Goal: Information Seeking & Learning: Learn about a topic

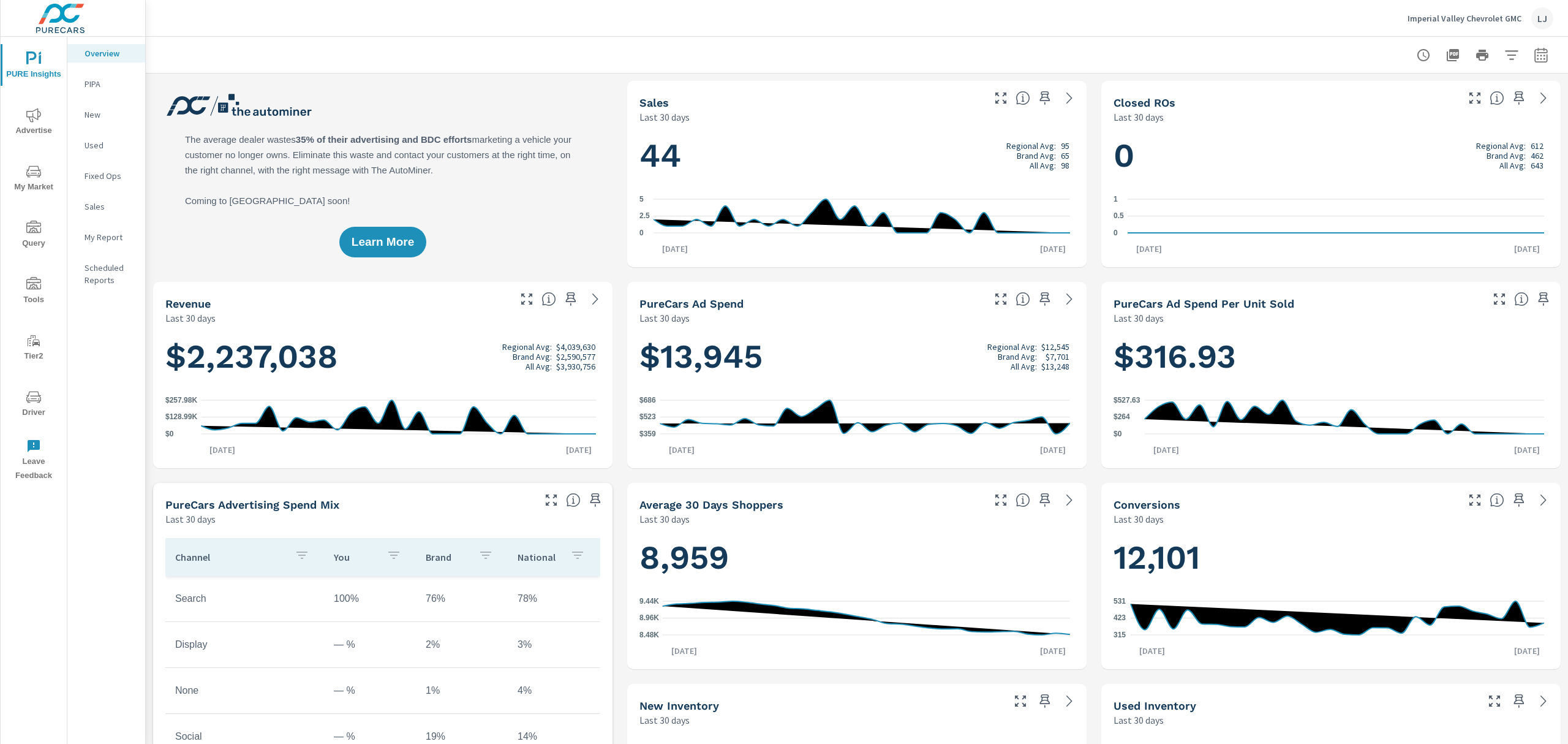
scroll to position [1, 0]
click at [35, 178] on icon "nav menu" at bounding box center [34, 171] width 15 height 15
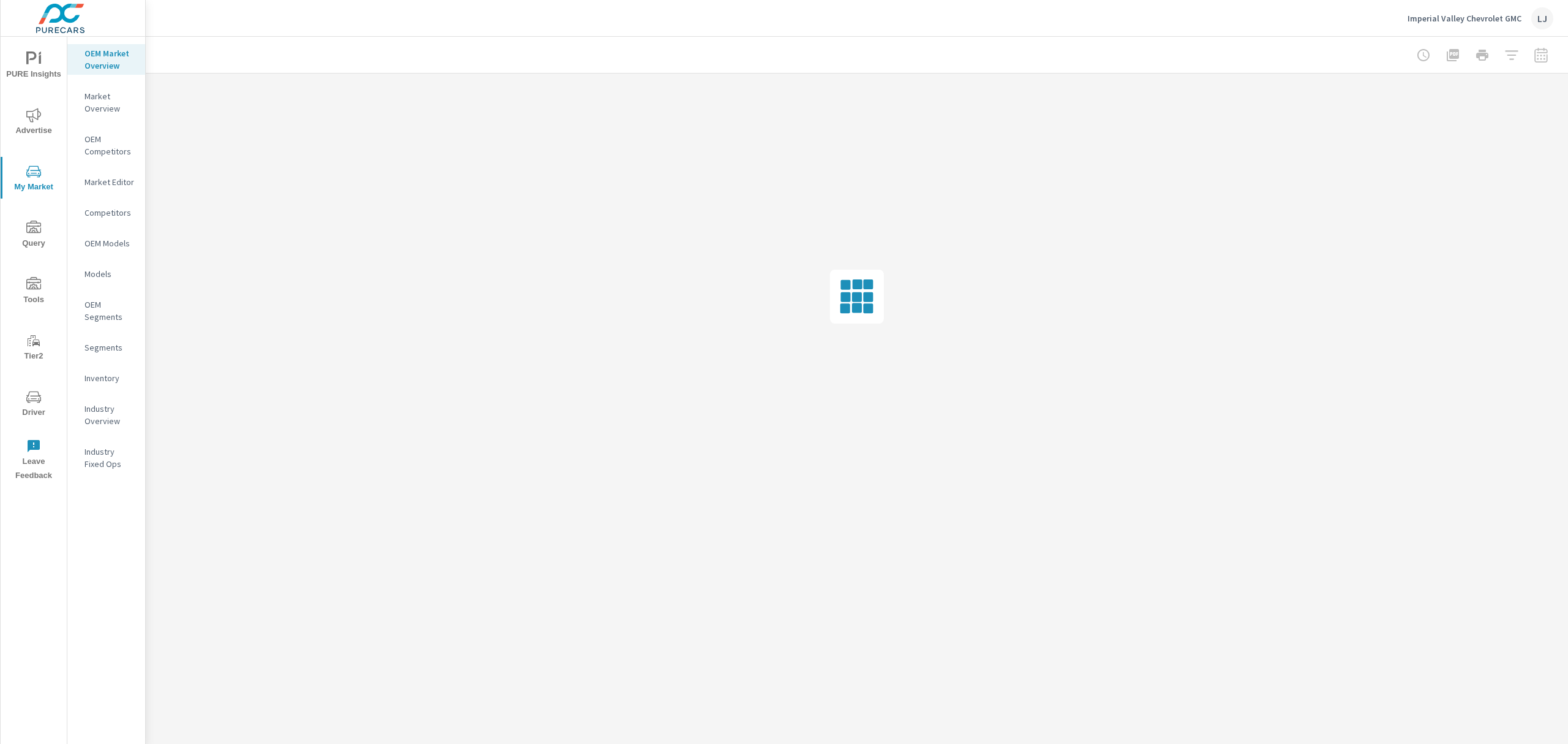
click at [20, 132] on span "Advertise" at bounding box center [33, 122] width 59 height 30
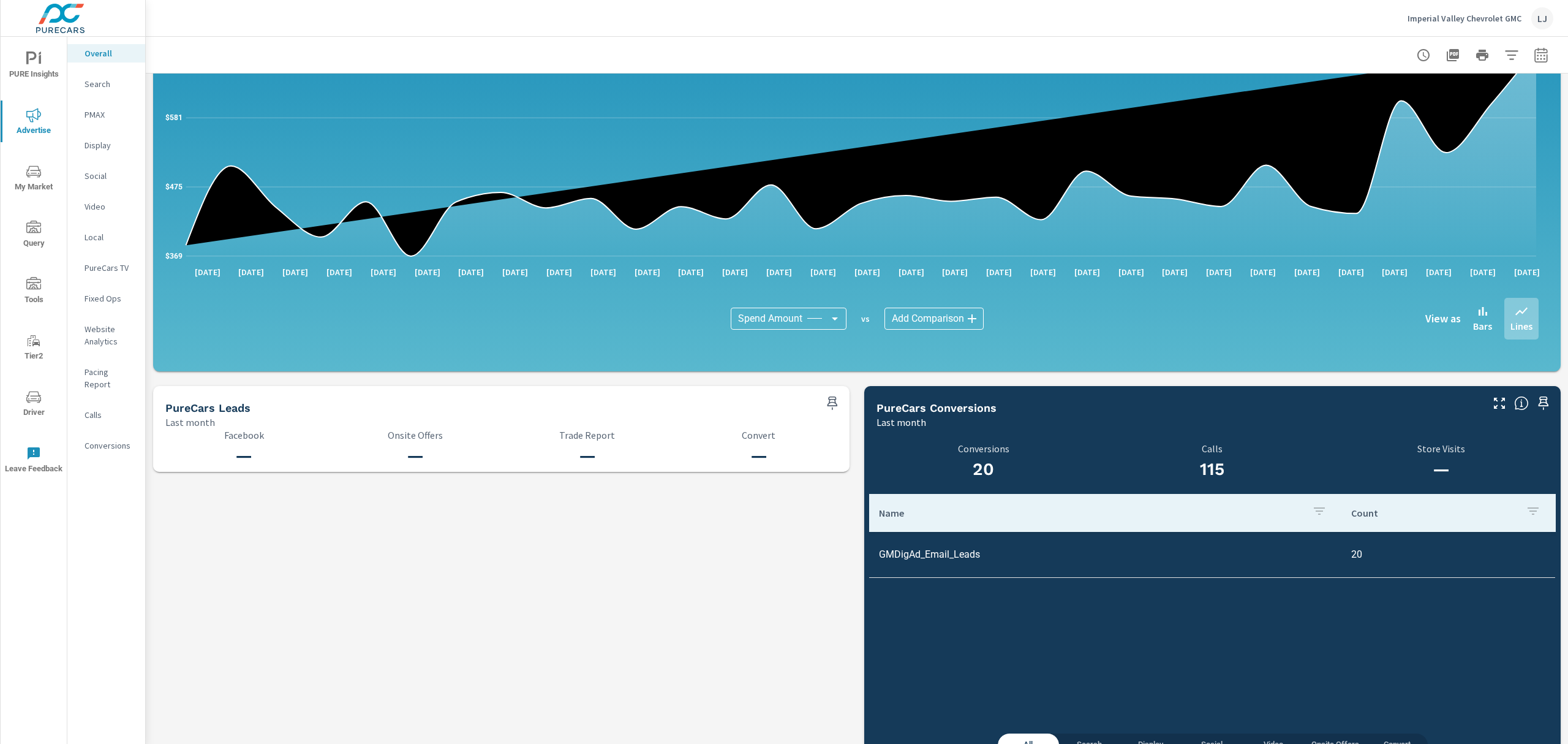
scroll to position [1037, 0]
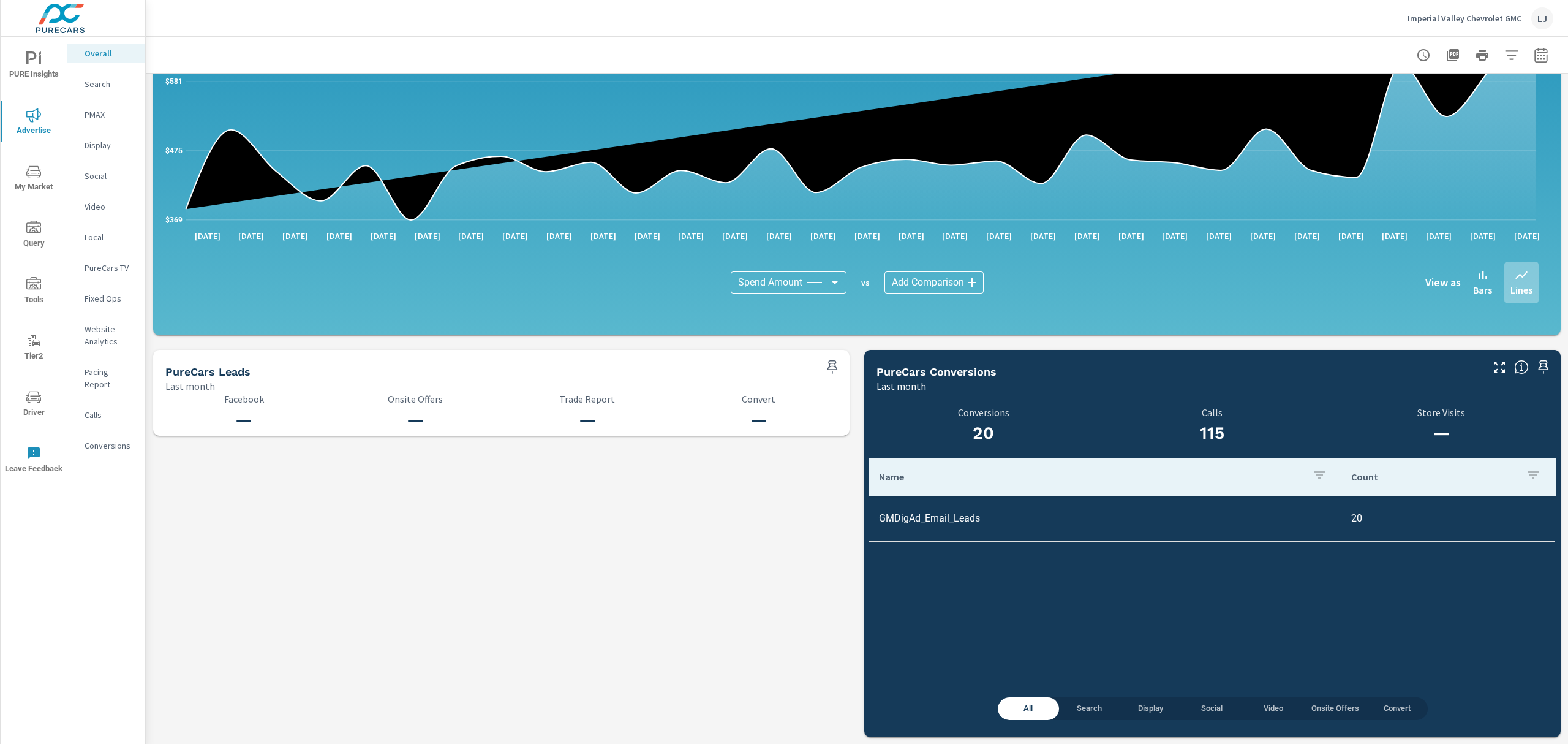
click at [98, 81] on p "Search" at bounding box center [109, 84] width 50 height 12
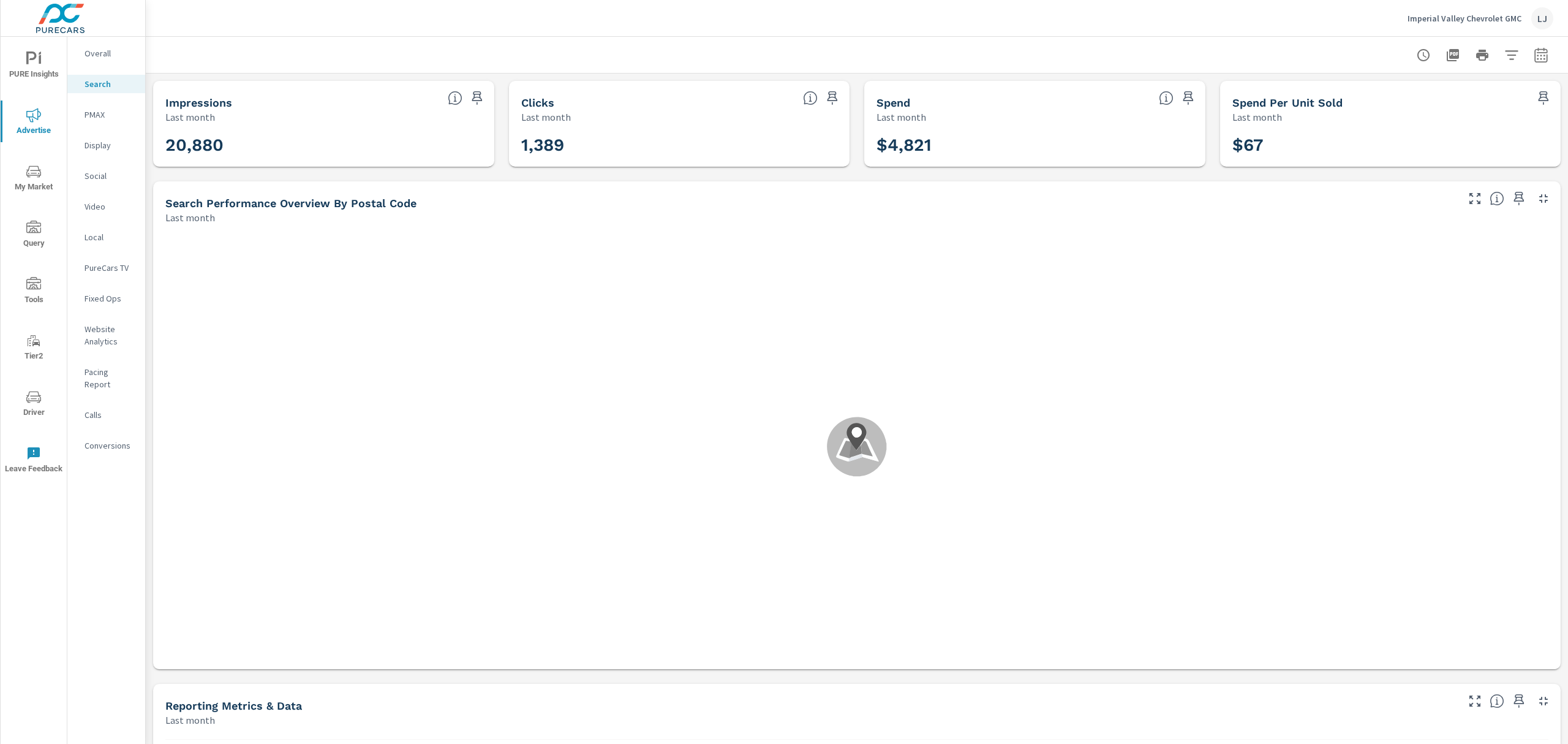
scroll to position [136, 0]
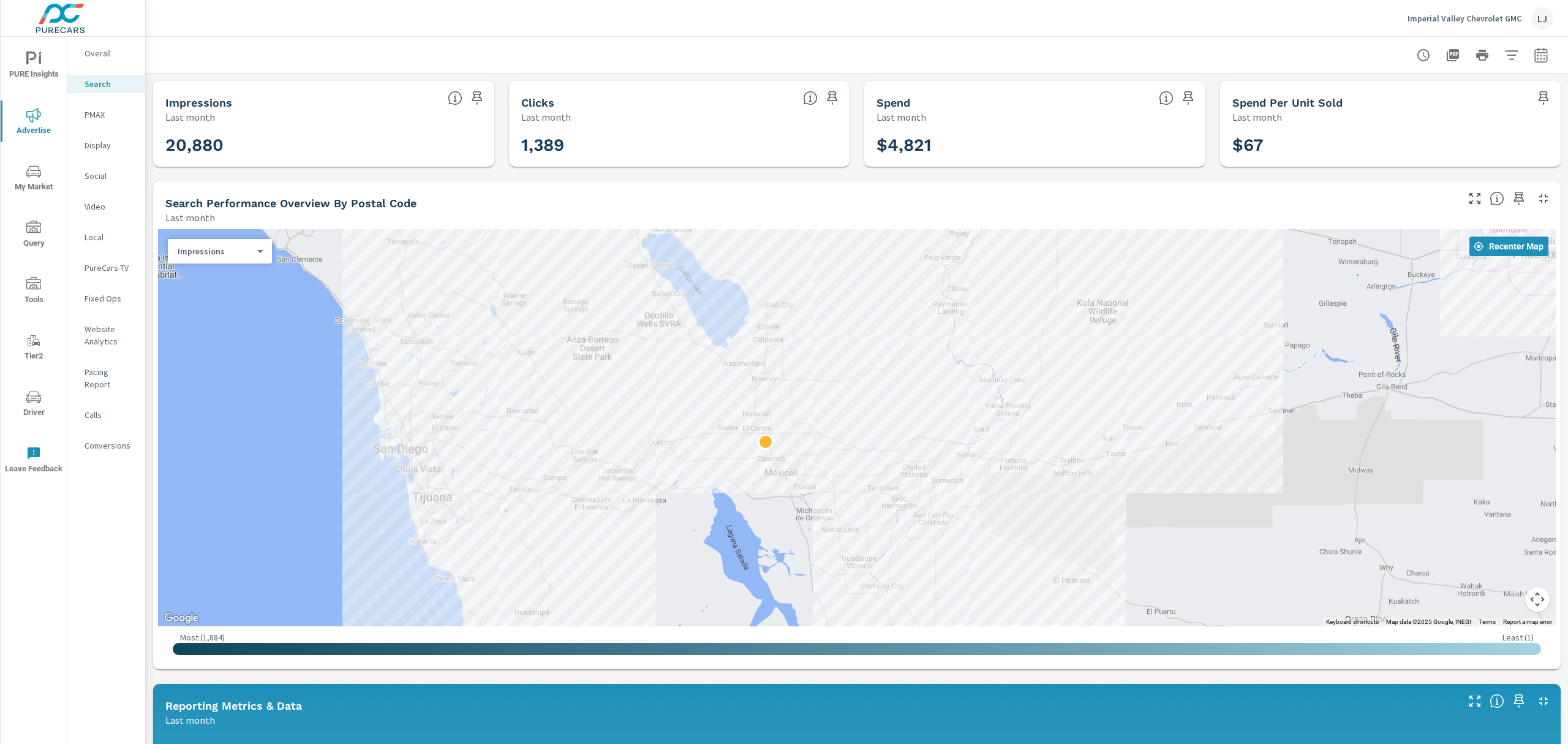
drag, startPoint x: 608, startPoint y: 412, endPoint x: 280, endPoint y: 395, distance: 328.4
click at [280, 395] on div at bounding box center [857, 428] width 1398 height 397
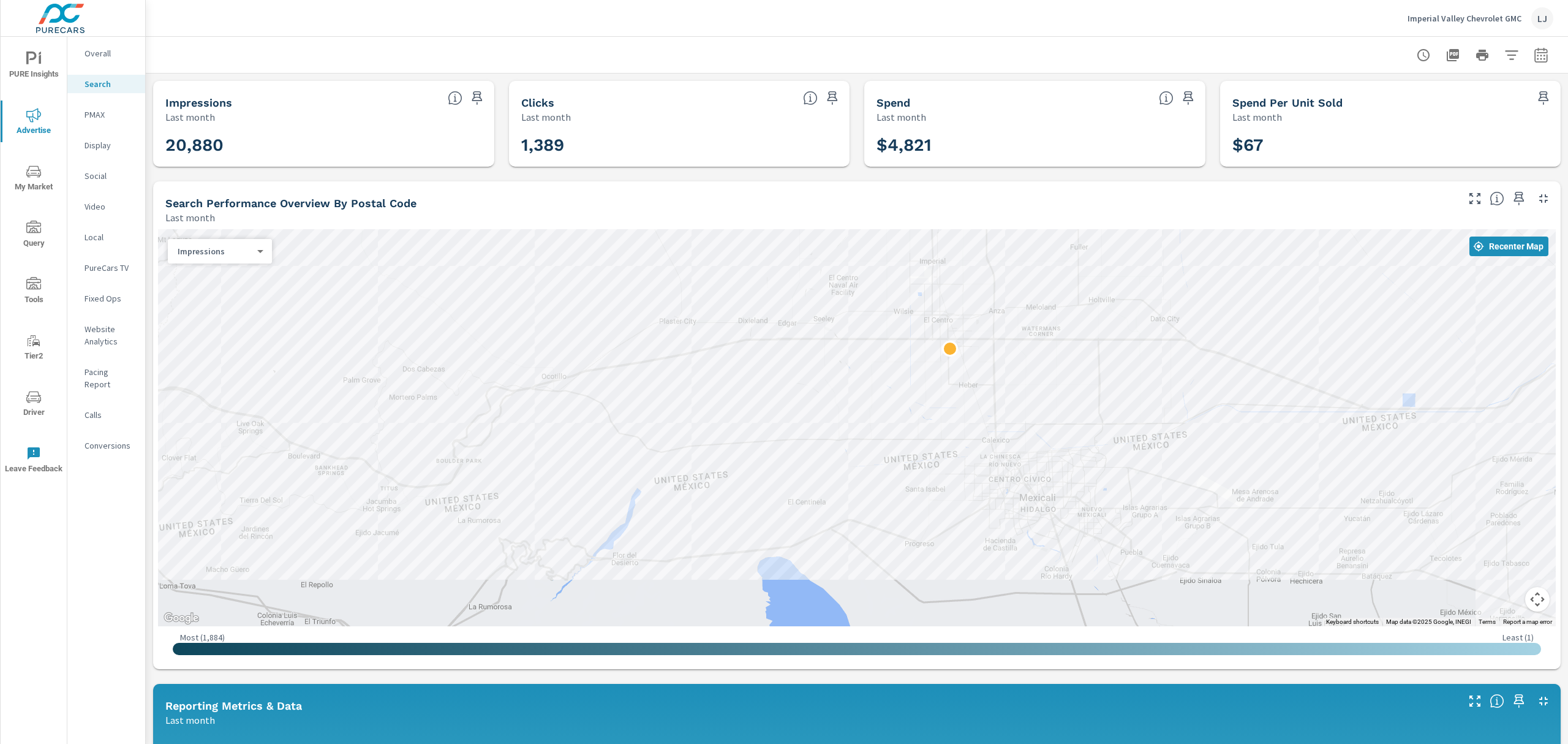
drag, startPoint x: 1004, startPoint y: 480, endPoint x: 621, endPoint y: 98, distance: 540.9
click at [621, 98] on div "Impressions Last month 20,880 Clicks Last month 1,389 Spend Last month $4,821 S…" at bounding box center [856, 727] width 1422 height 1306
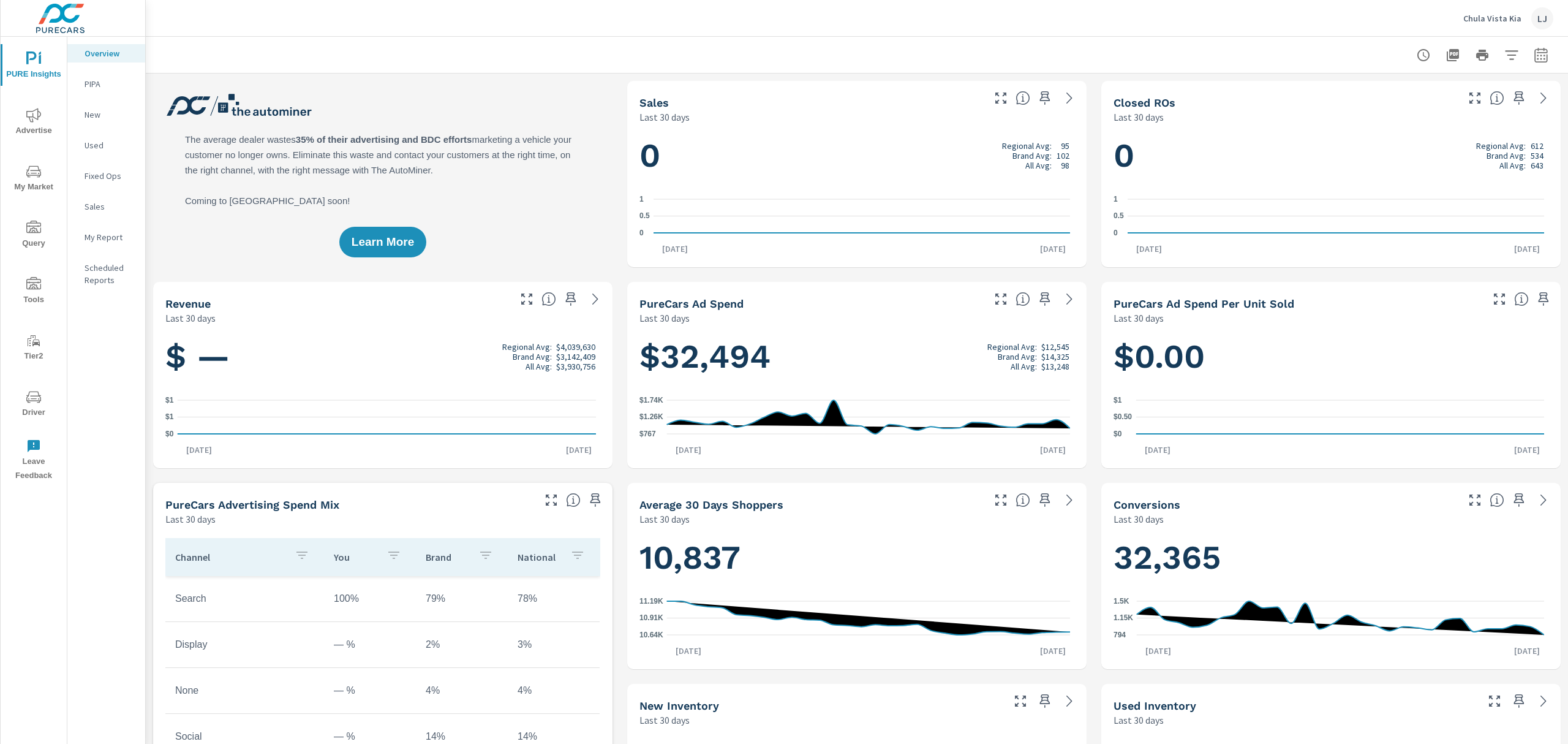
scroll to position [96, 0]
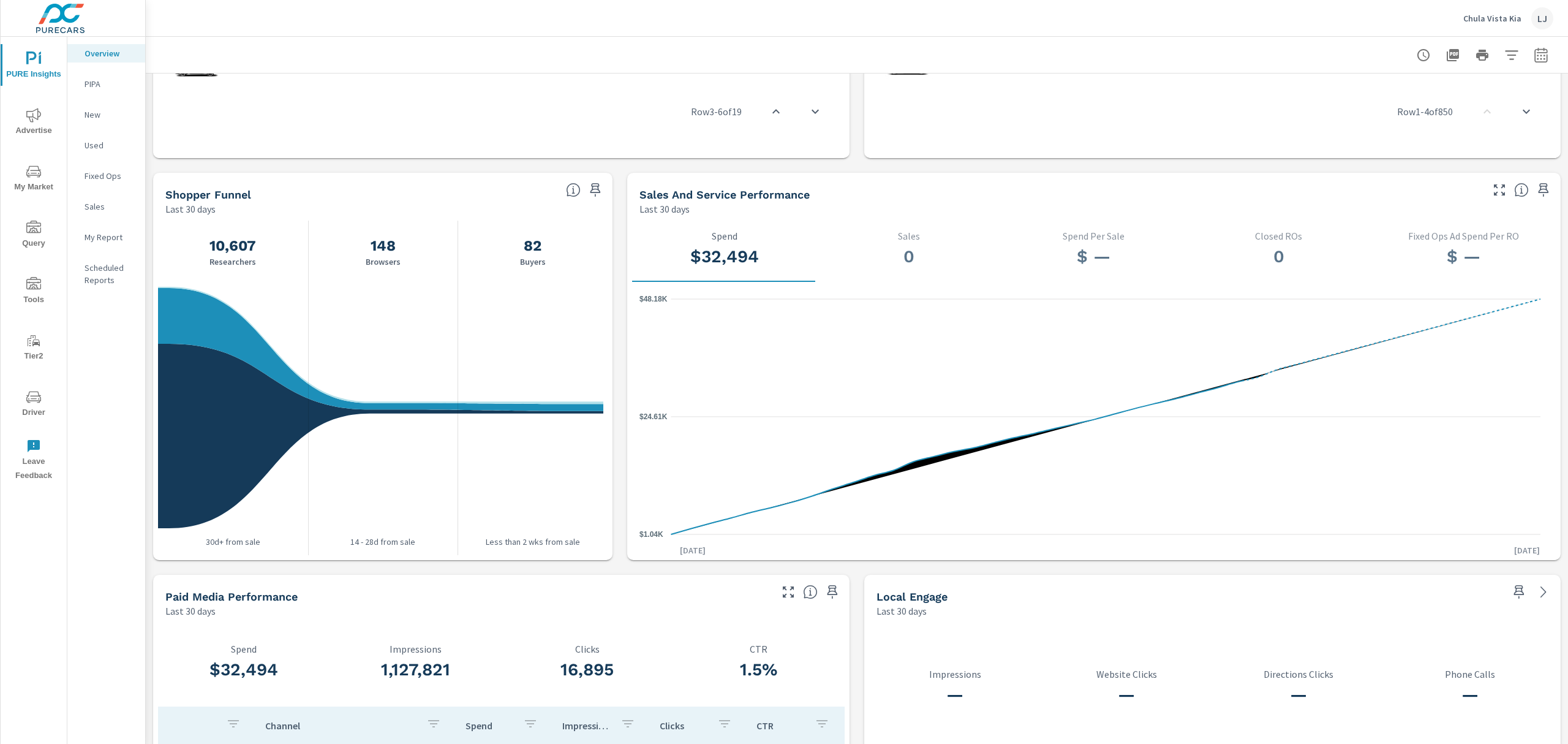
scroll to position [1339, 0]
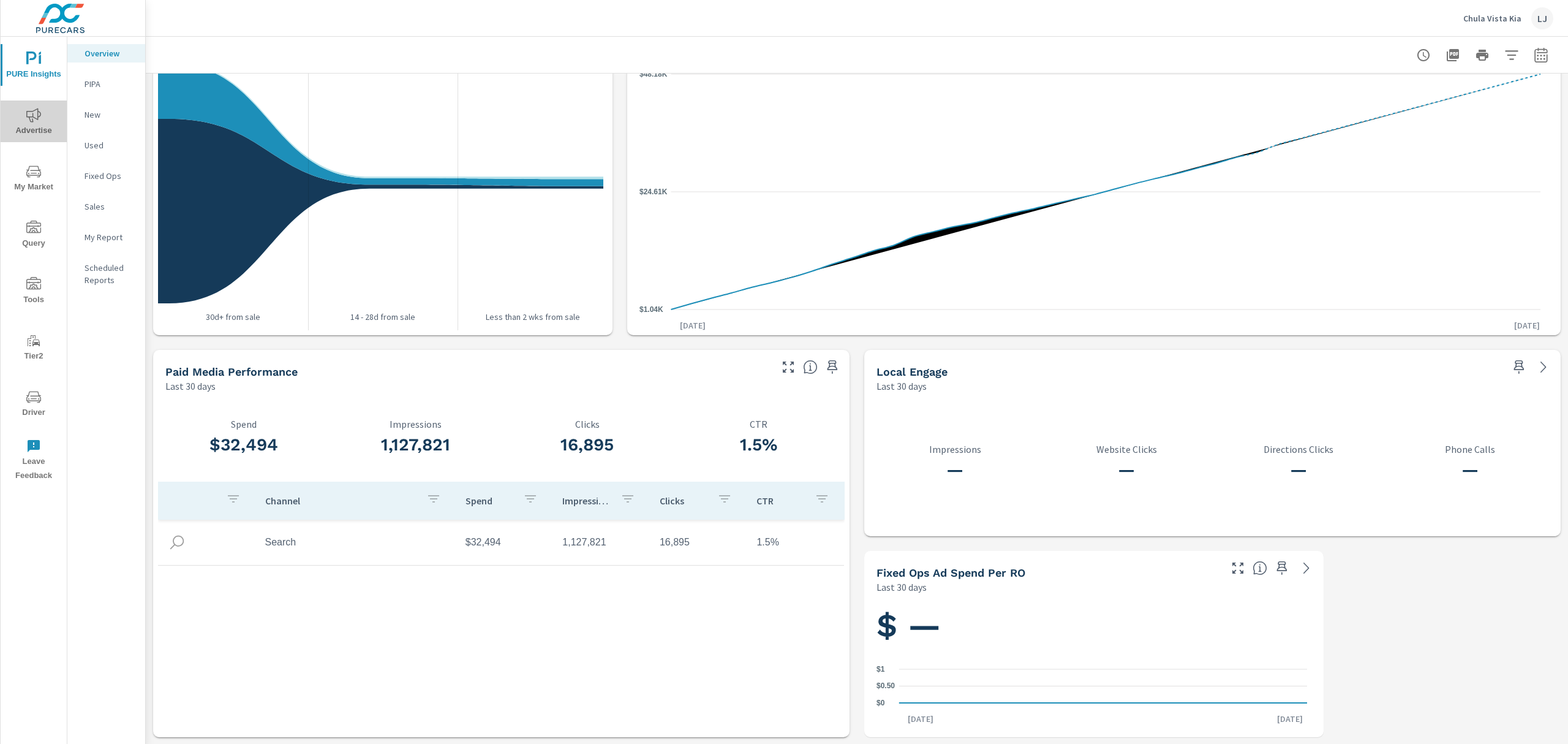
click at [31, 127] on span "Advertise" at bounding box center [33, 122] width 59 height 30
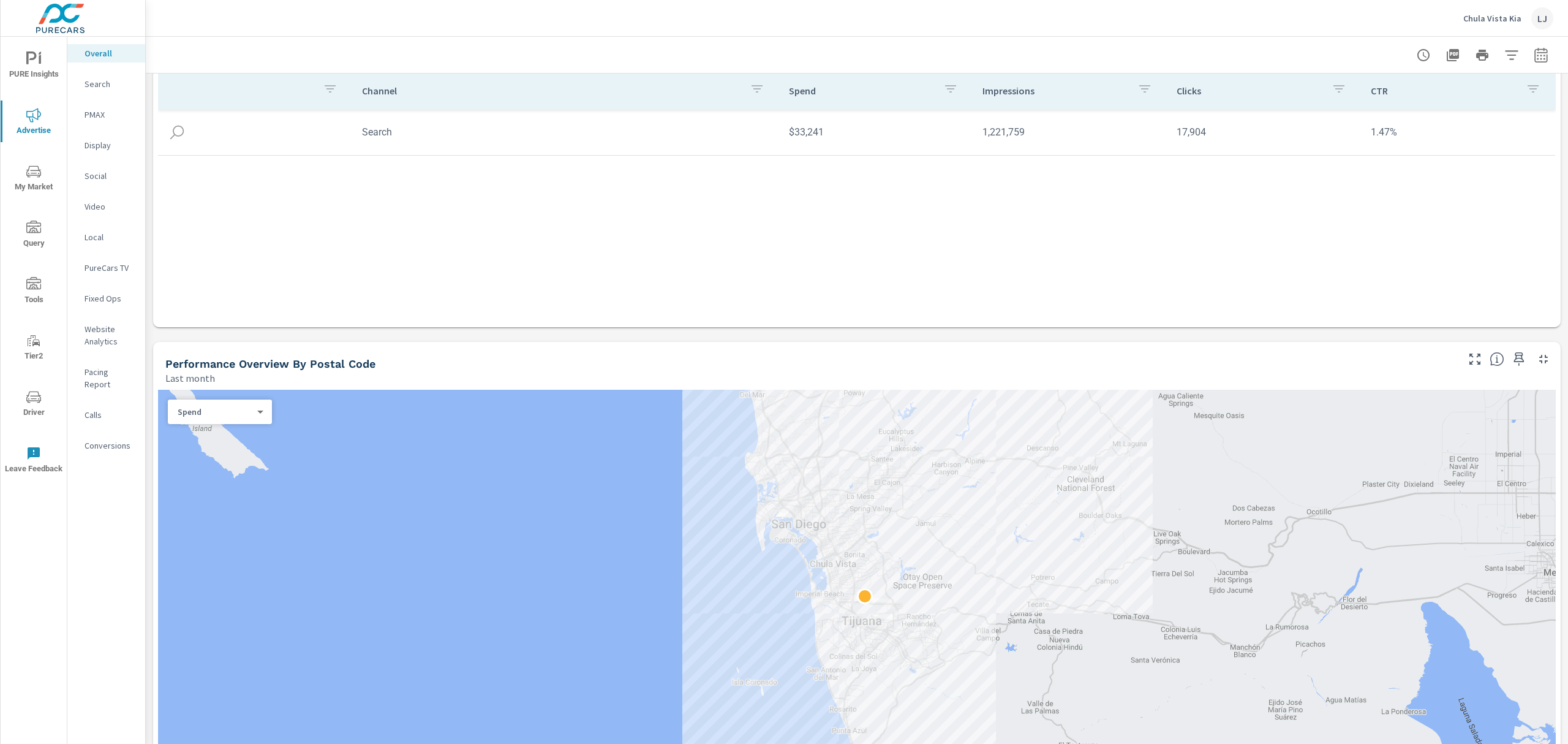
scroll to position [138, 0]
click at [94, 87] on p "Search" at bounding box center [109, 84] width 50 height 12
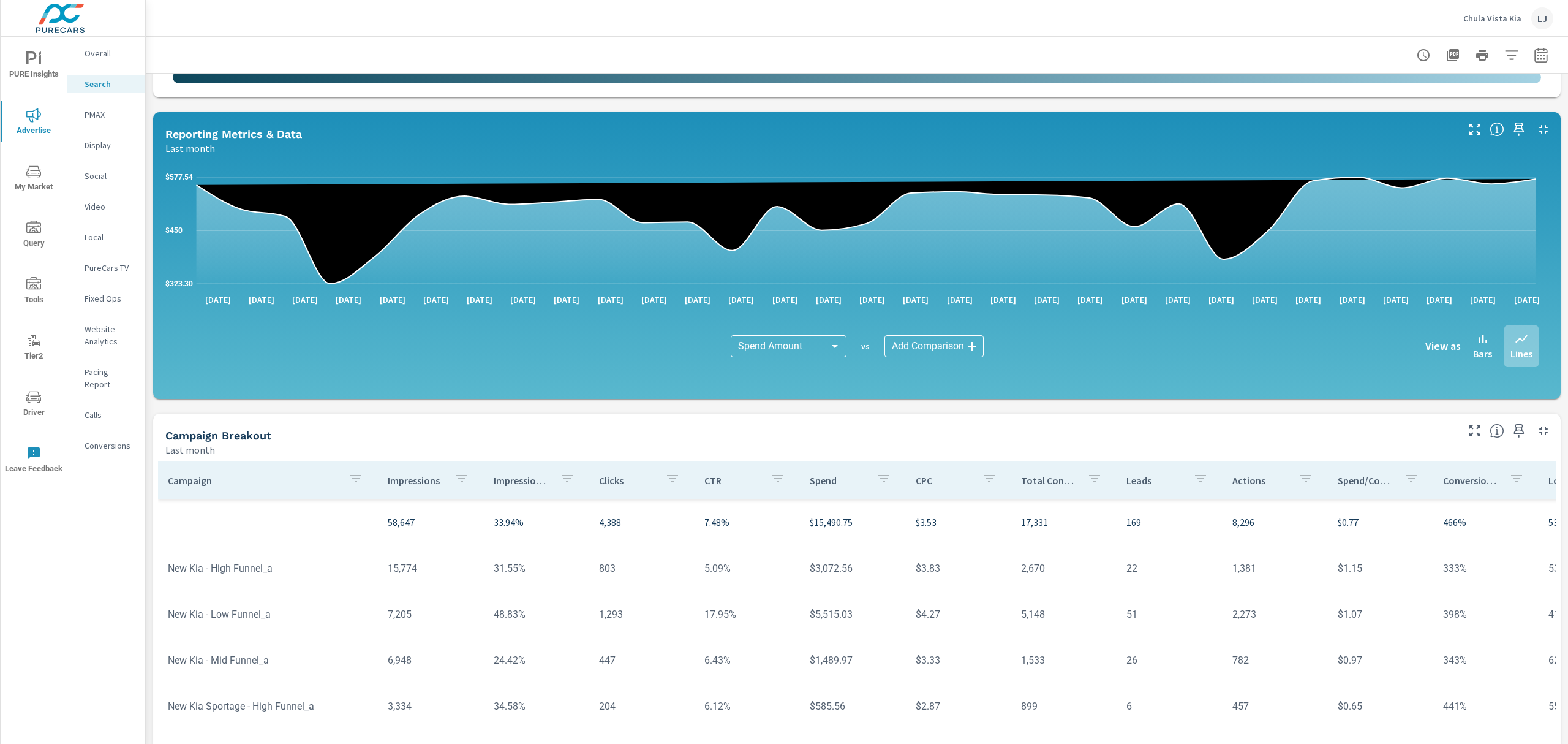
scroll to position [636, 0]
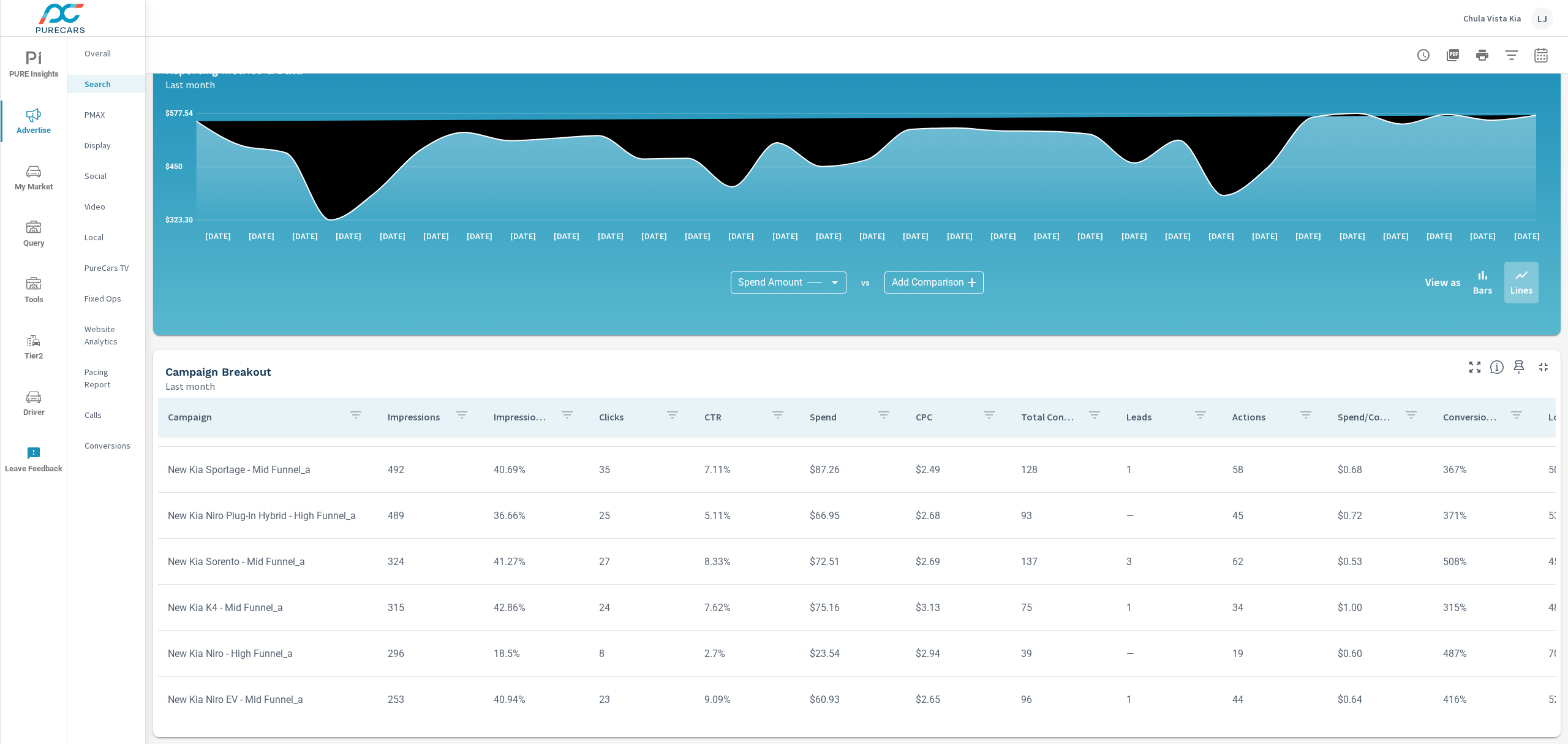
scroll to position [817, 0]
click at [1468, 370] on icon "button" at bounding box center [1475, 367] width 15 height 15
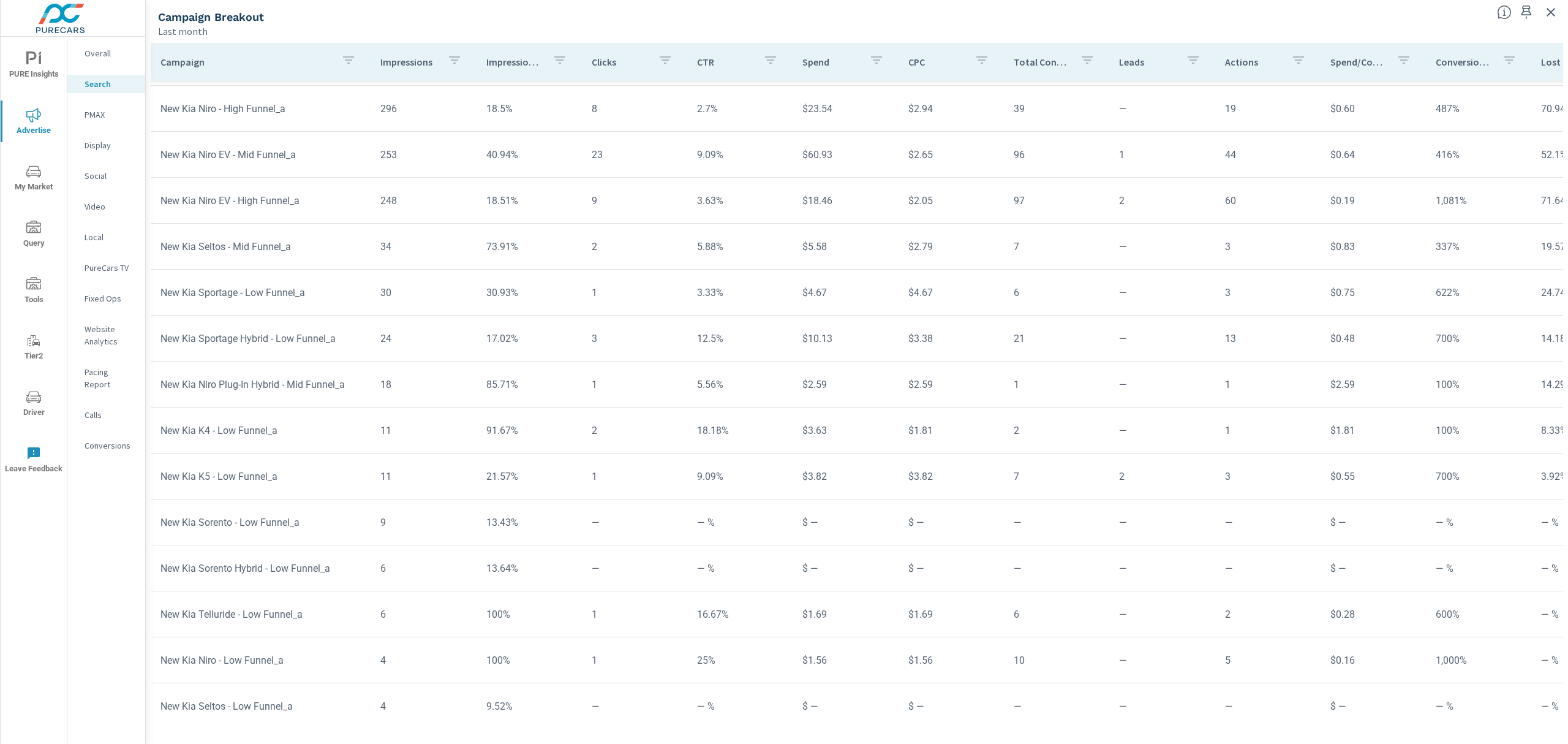
scroll to position [1028, 0]
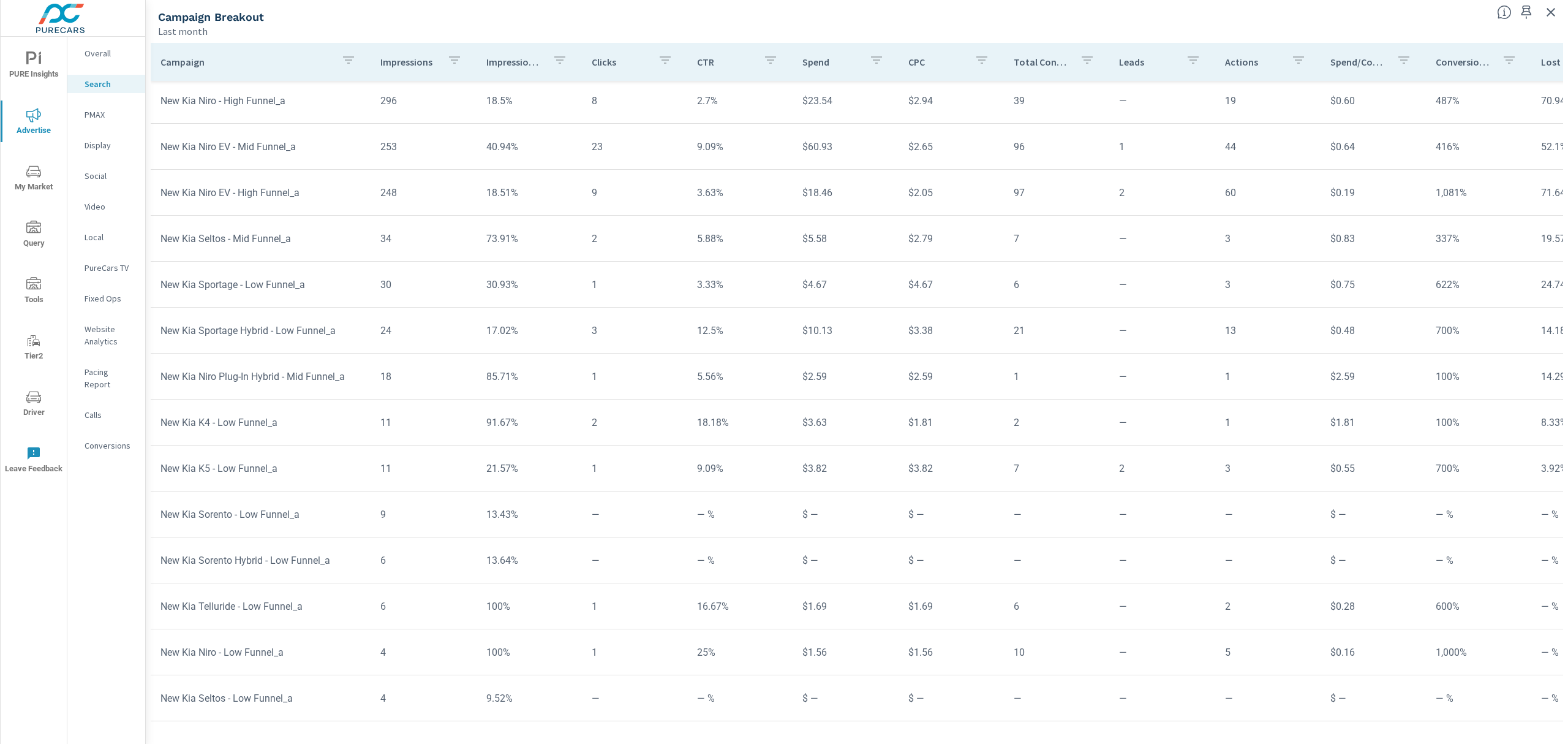
scroll to position [1006, 0]
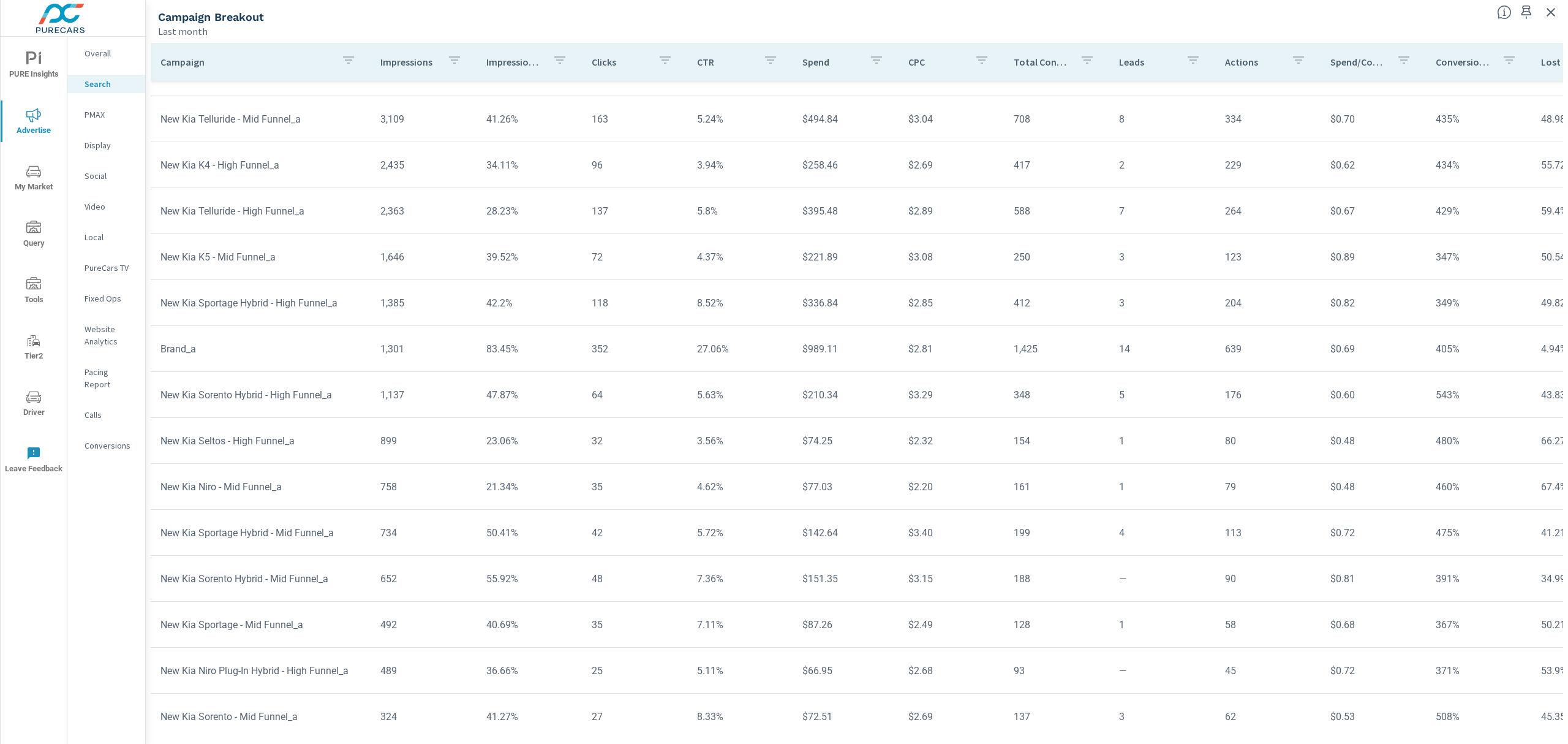
scroll to position [118, 0]
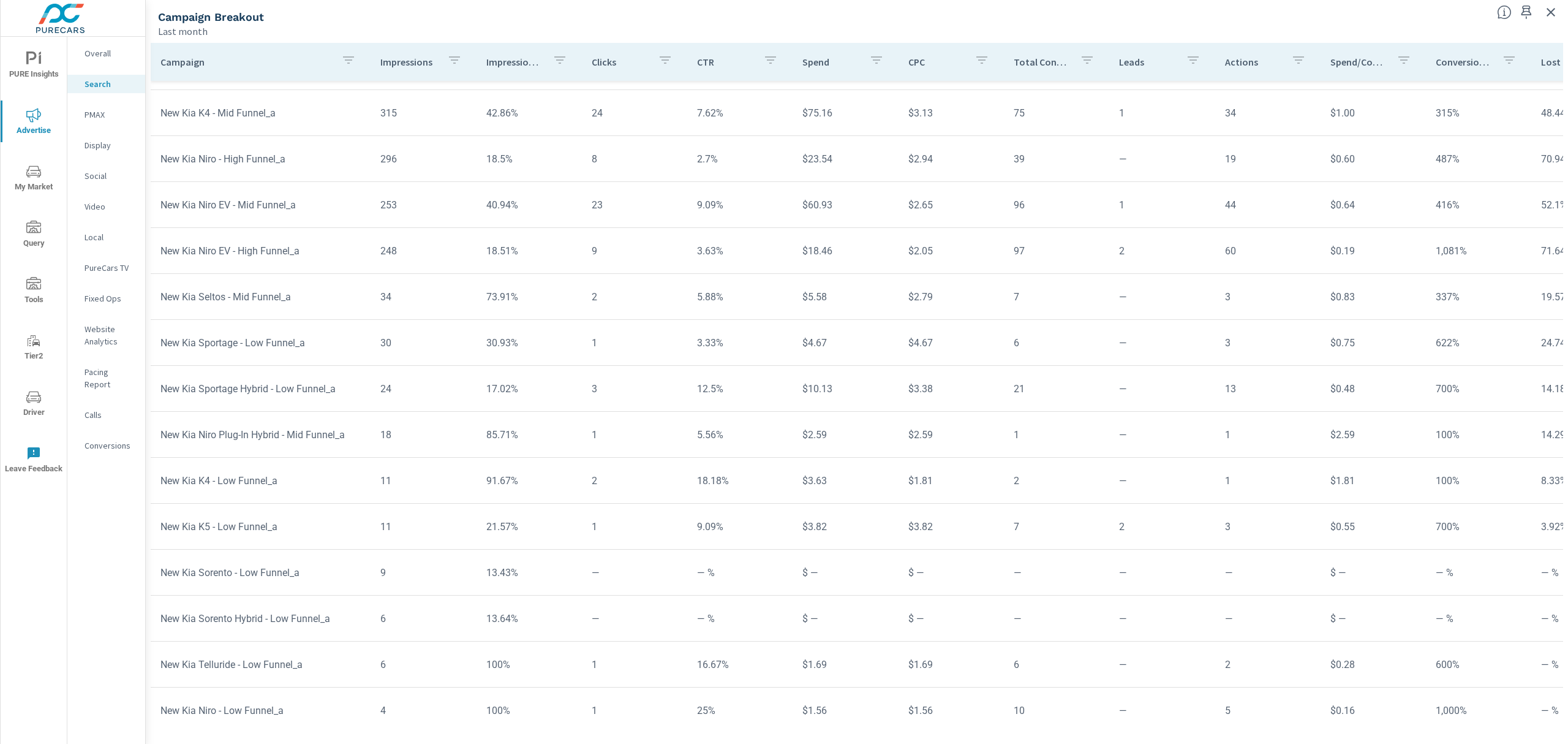
scroll to position [1028, 0]
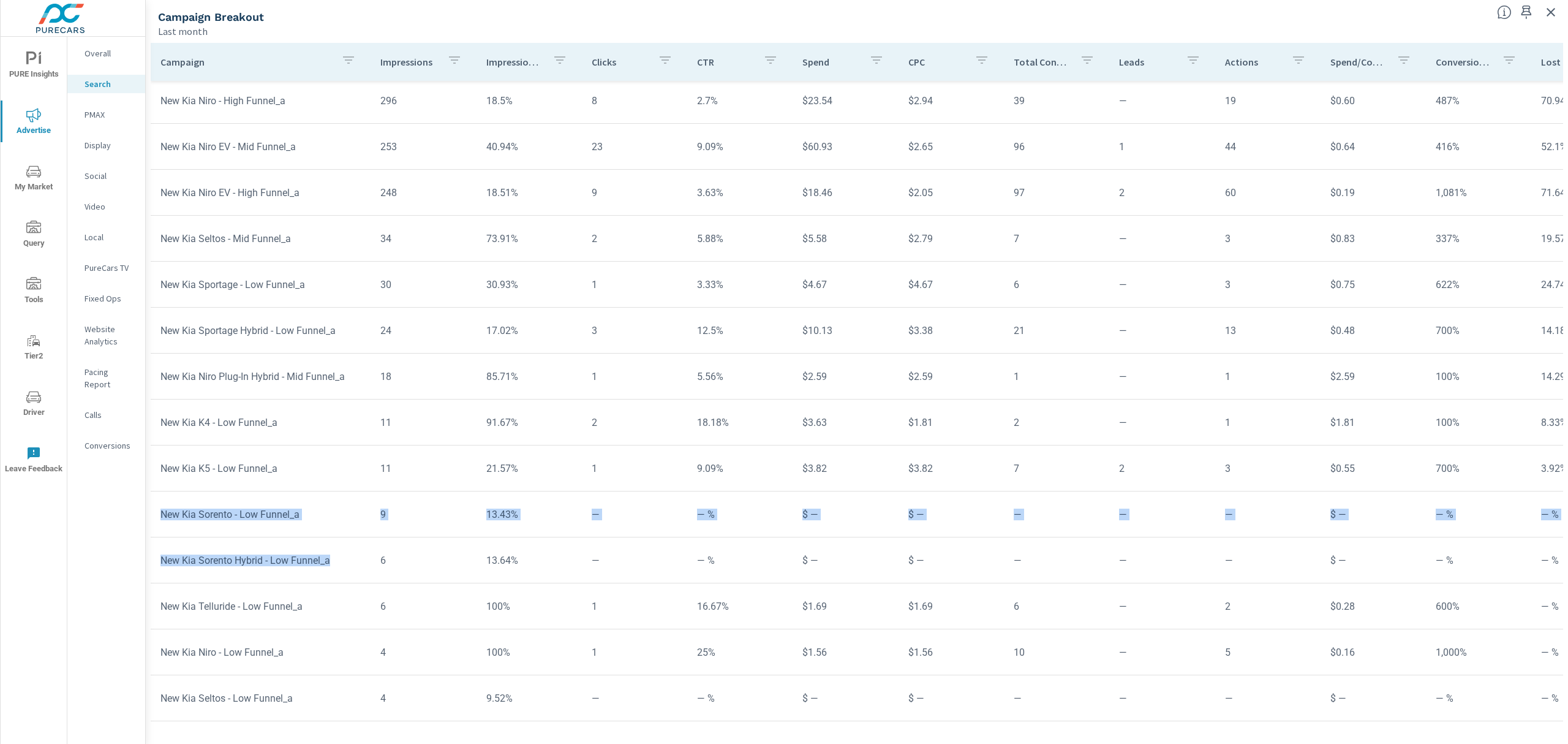
drag, startPoint x: 163, startPoint y: 500, endPoint x: 337, endPoint y: 545, distance: 179.7
click at [327, 499] on td "New Kia Sorento - Low Funnel_a" at bounding box center [261, 515] width 220 height 31
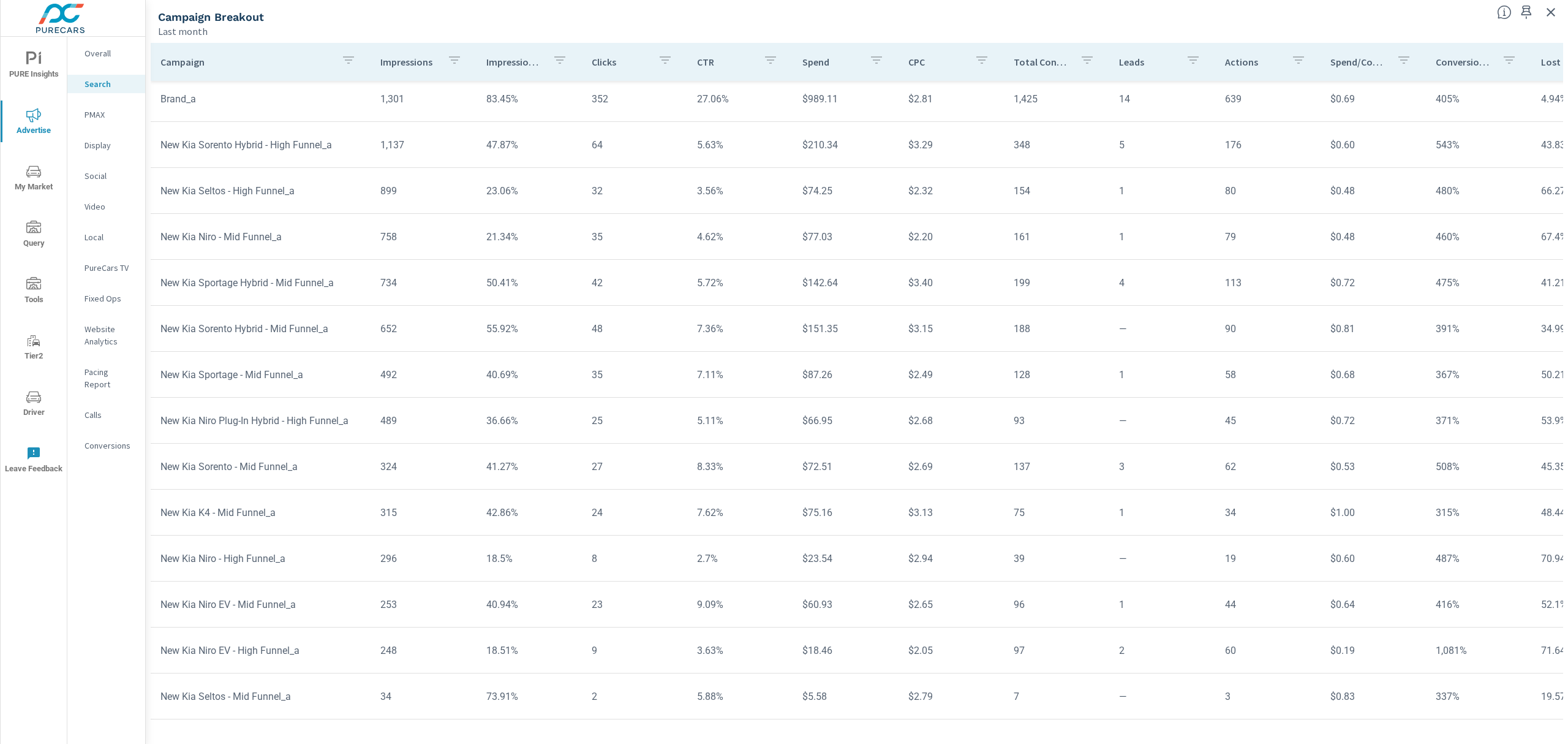
scroll to position [237, 0]
click at [420, 63] on p "Impressions" at bounding box center [409, 61] width 56 height 12
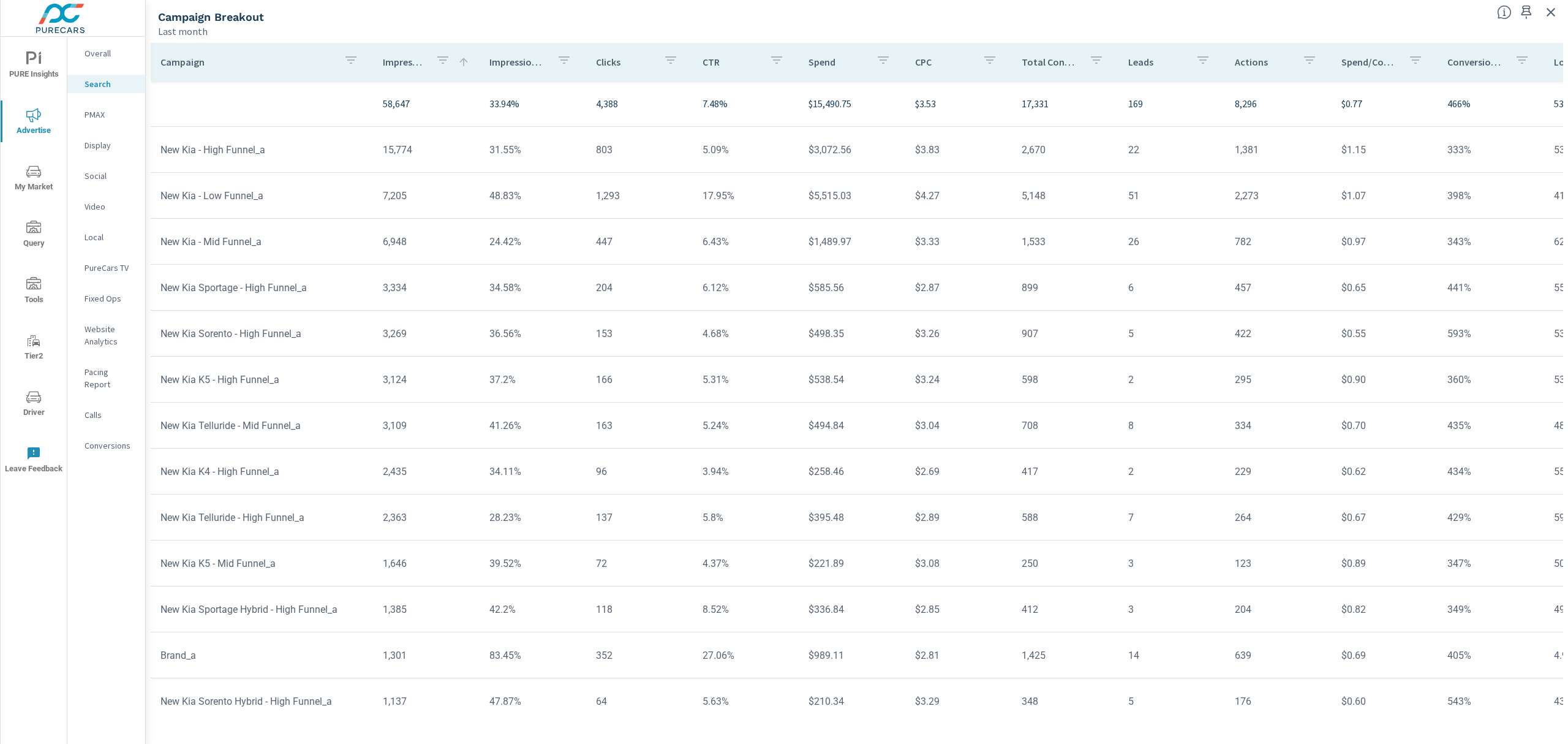
click at [400, 62] on p "Impressions" at bounding box center [405, 61] width 43 height 12
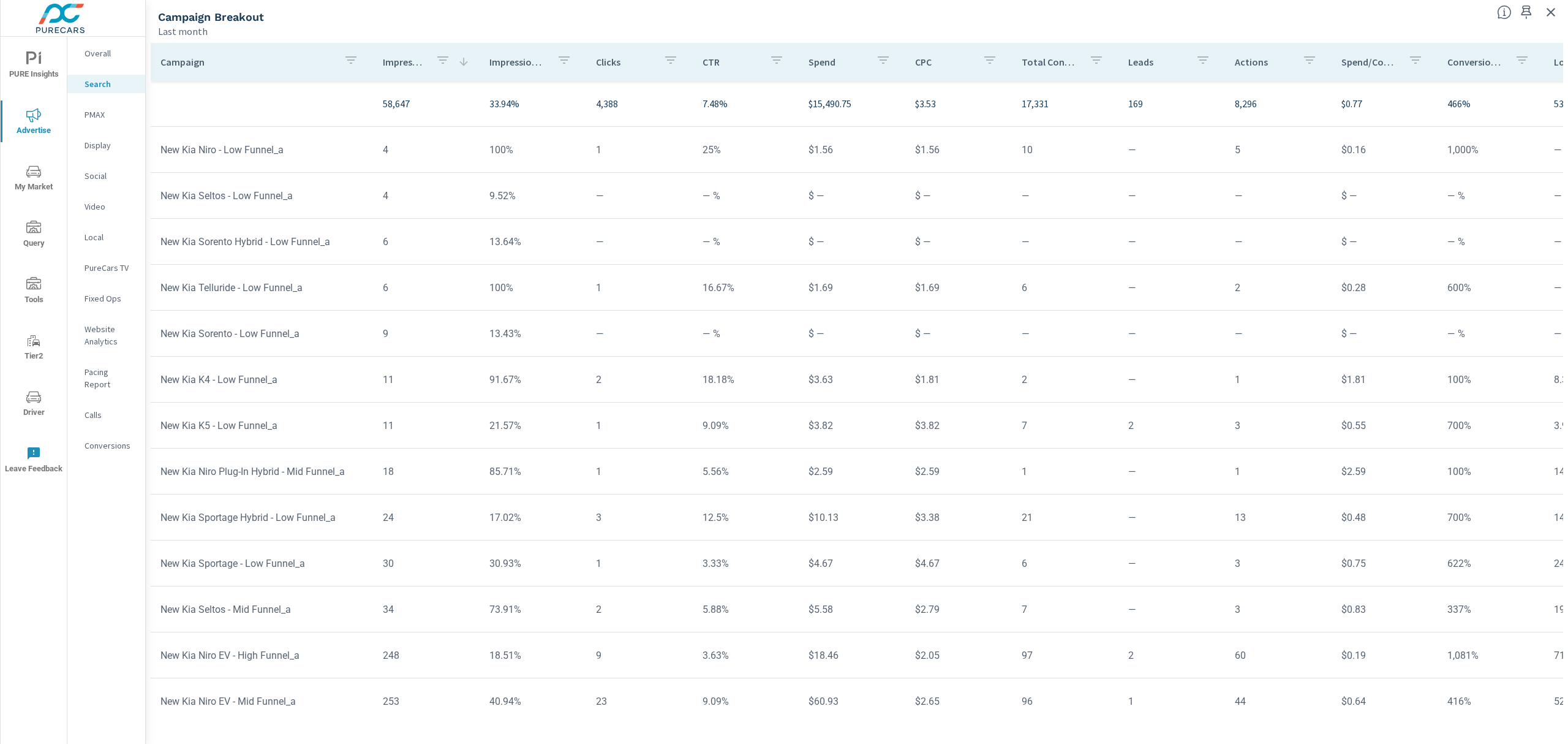
click at [400, 62] on p "Impressions" at bounding box center [405, 61] width 43 height 12
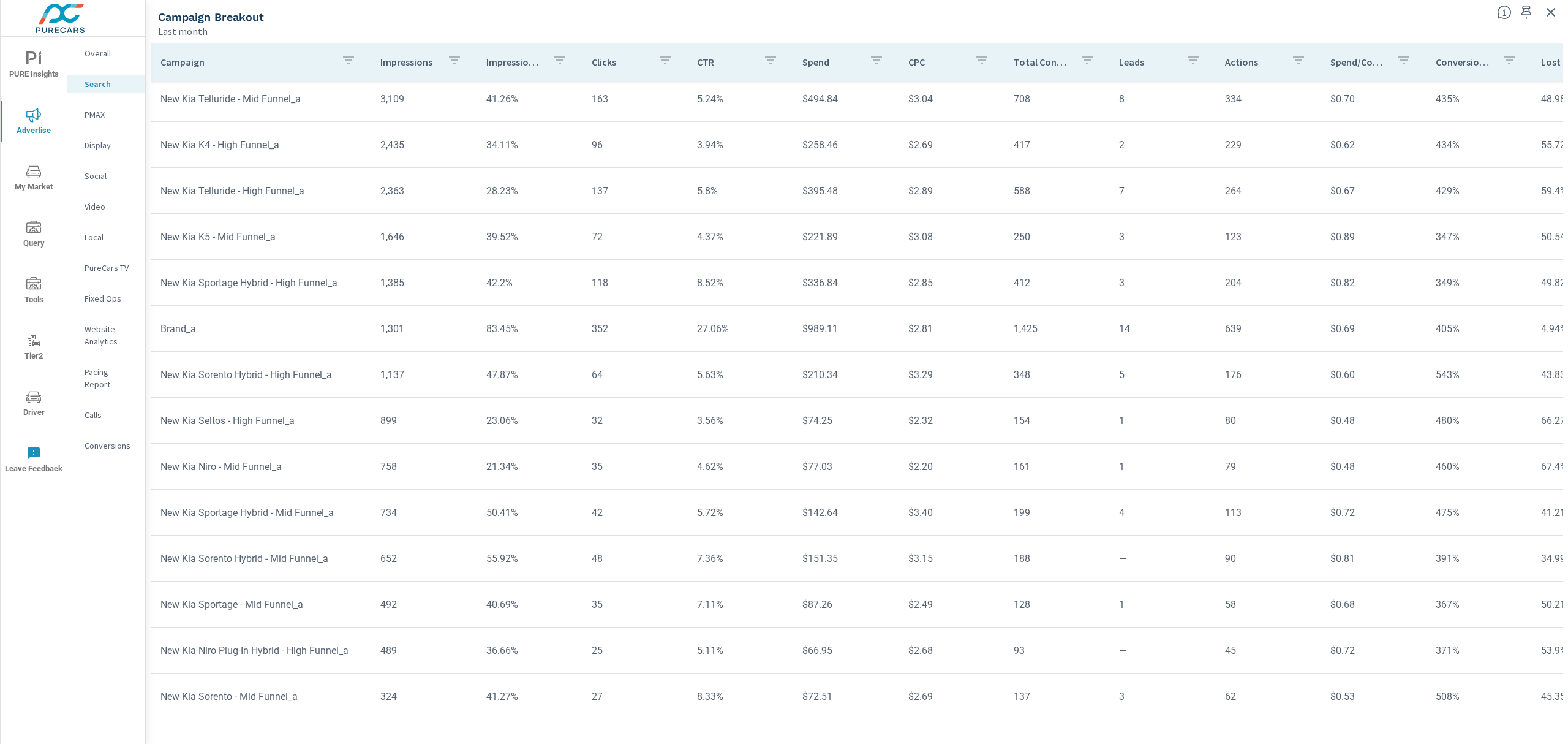
scroll to position [207, 0]
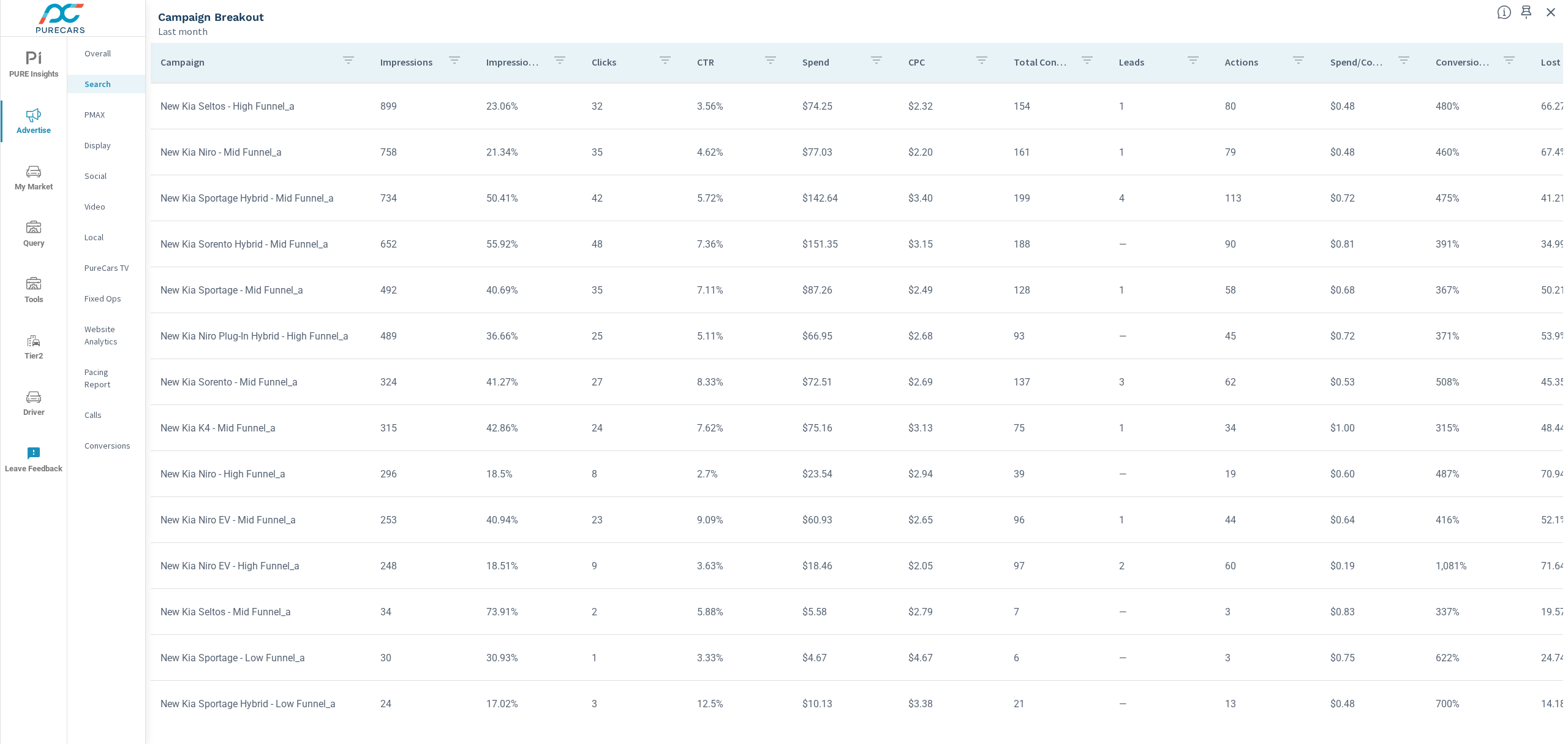
scroll to position [646, 0]
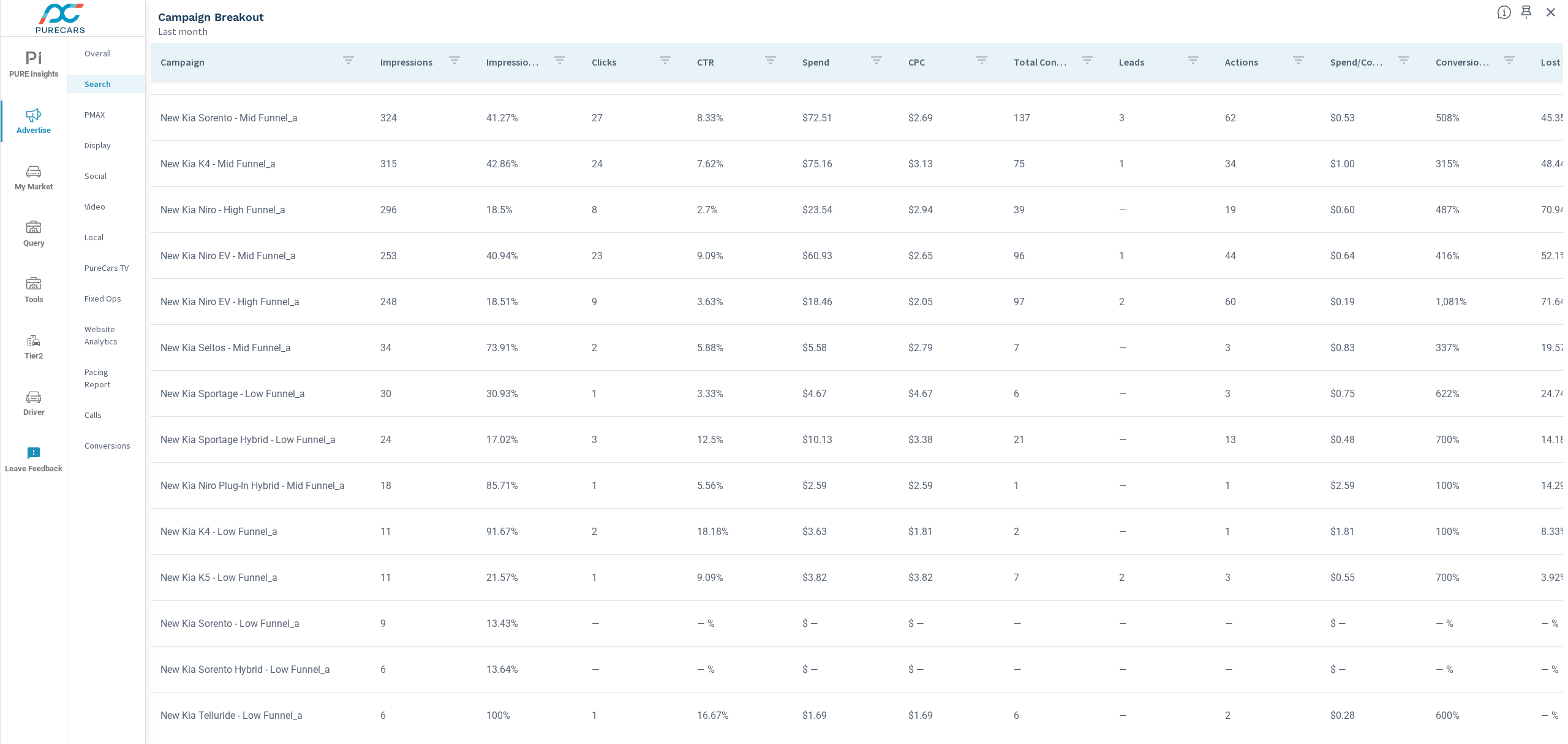
scroll to position [864, 0]
click at [31, 401] on icon "nav menu" at bounding box center [34, 397] width 15 height 15
